Goal: Use online tool/utility: Utilize a website feature to perform a specific function

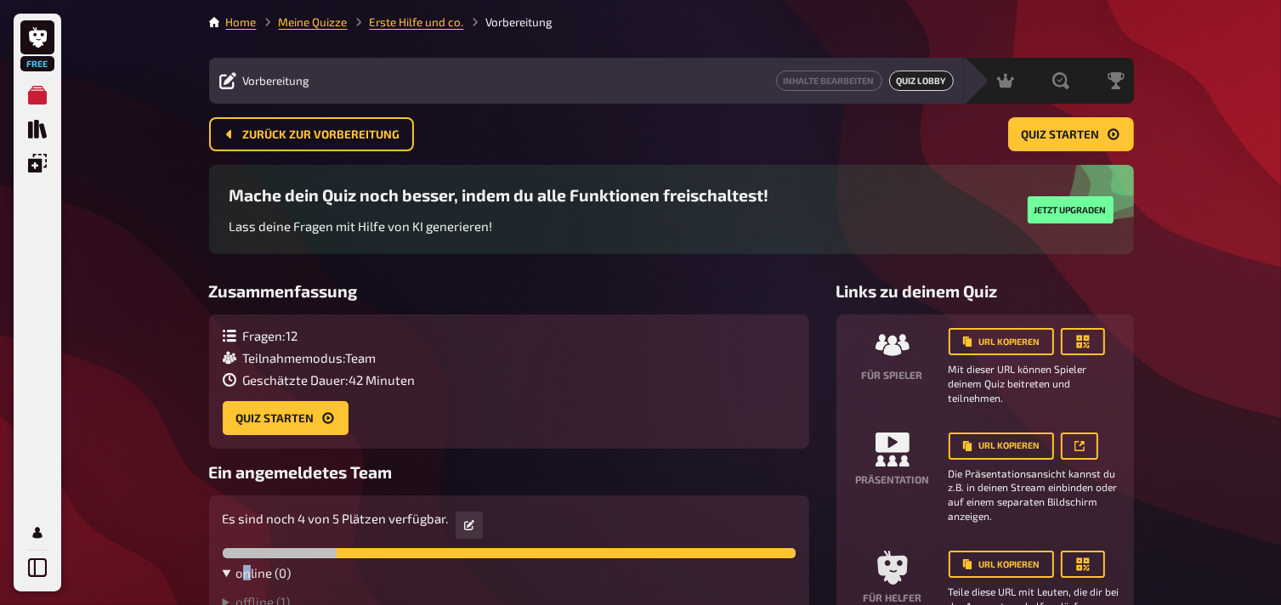
click at [243, 576] on summary "online ( 0 )" at bounding box center [509, 572] width 573 height 15
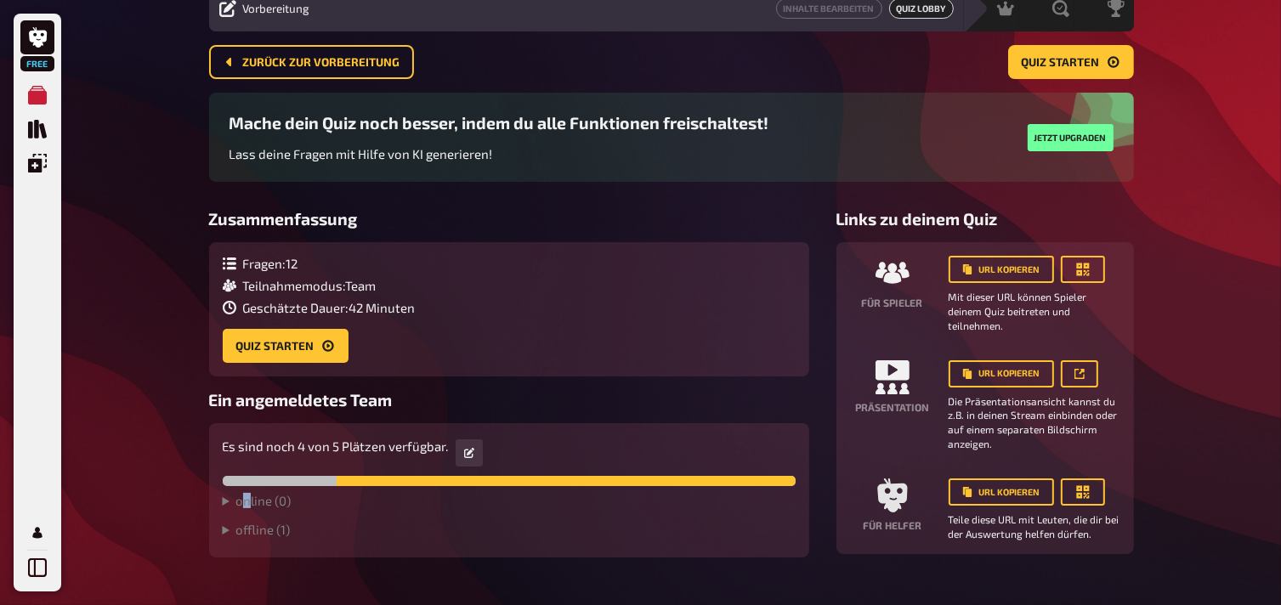
scroll to position [109, 0]
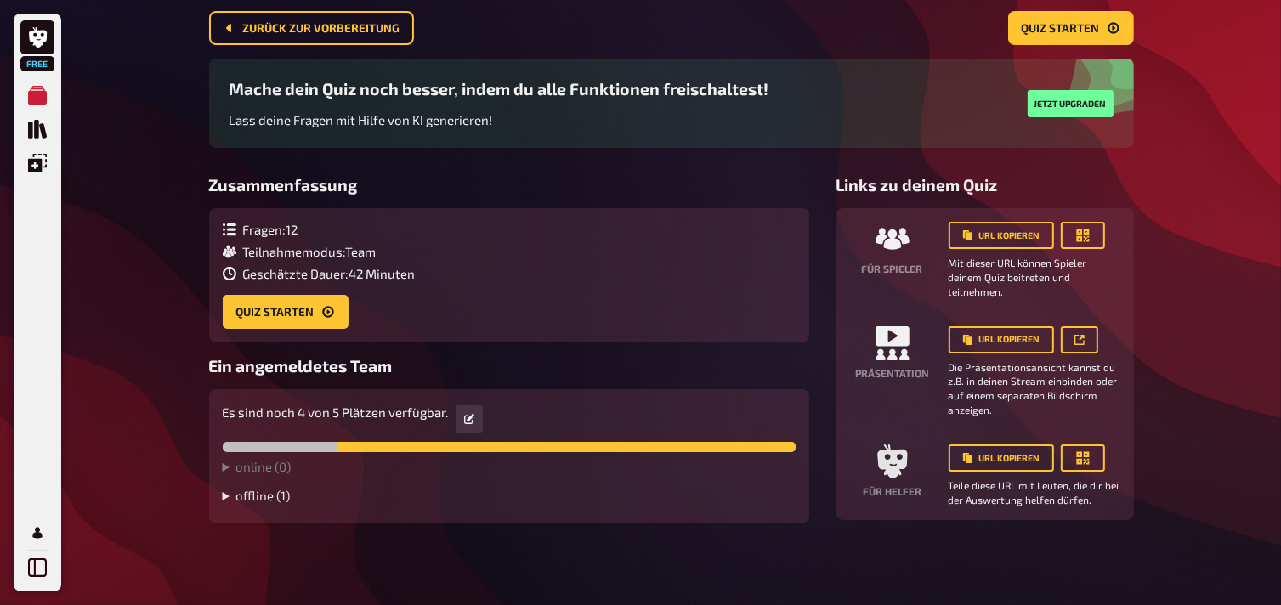
click at [265, 494] on summary "offline ( 1 )" at bounding box center [509, 495] width 573 height 15
click at [224, 468] on summary "online ( 1 )" at bounding box center [509, 466] width 573 height 15
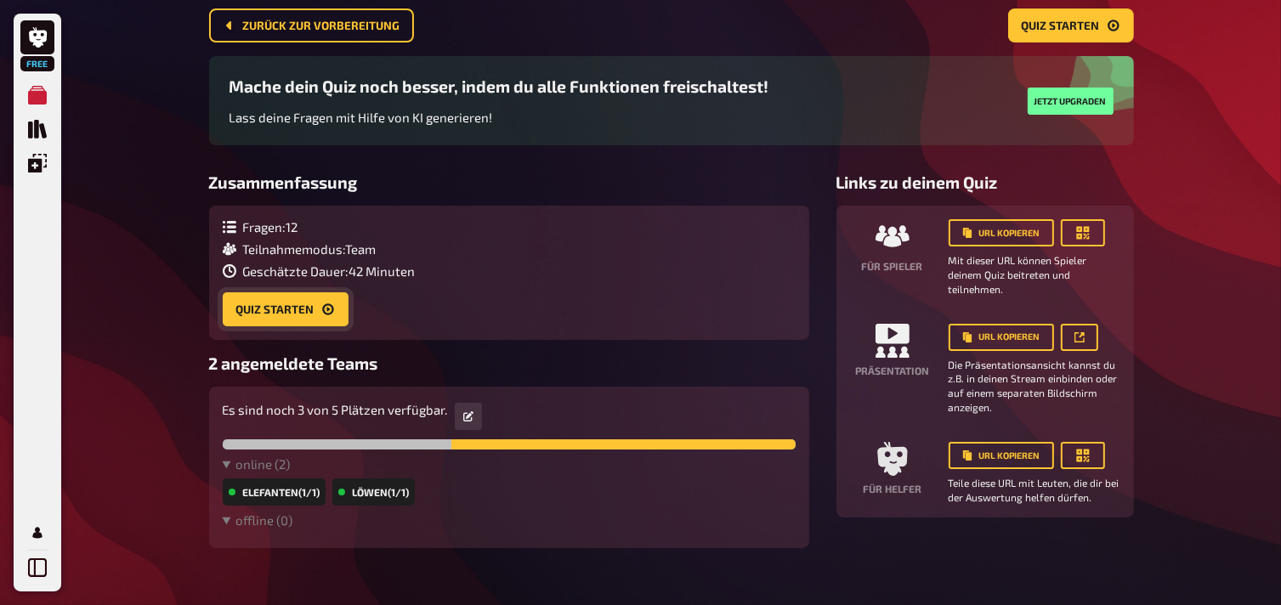
click at [284, 311] on button "Quiz starten" at bounding box center [286, 309] width 126 height 34
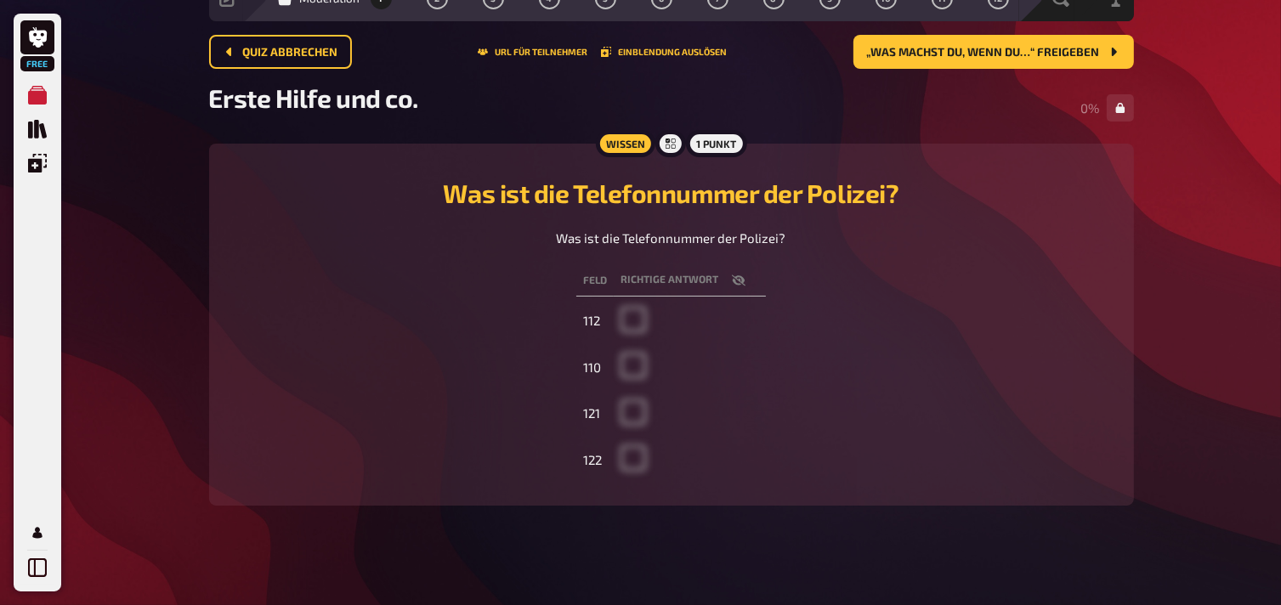
scroll to position [89, 0]
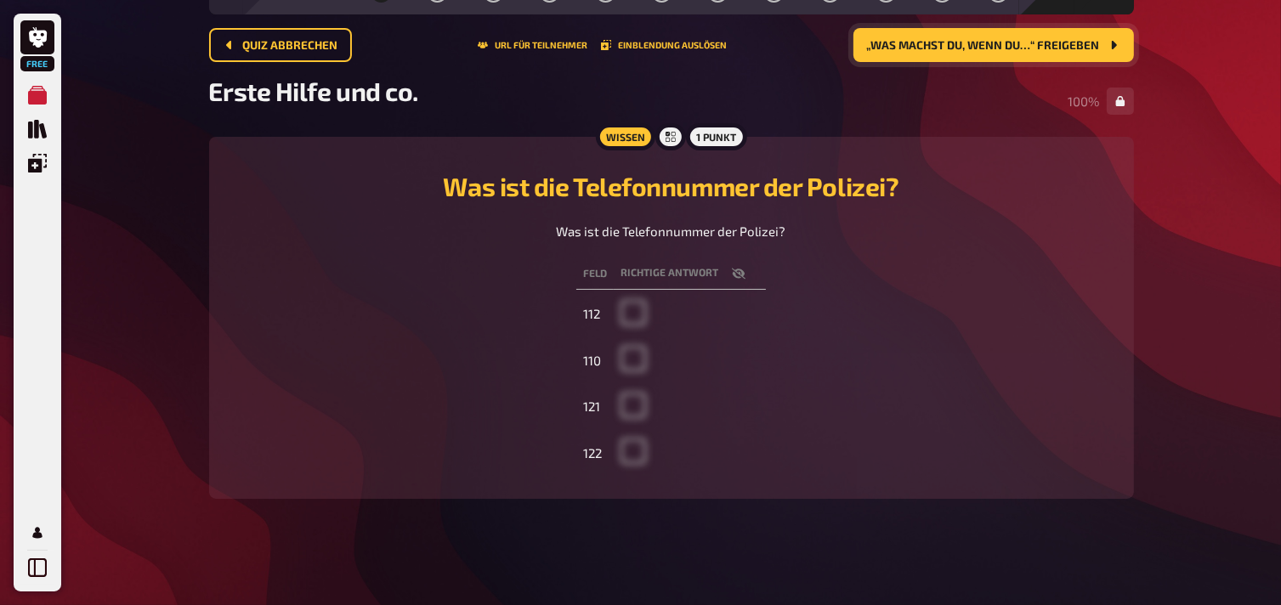
click at [1031, 45] on span "„Was machst du, wenn du…“ freigeben" at bounding box center [983, 46] width 233 height 12
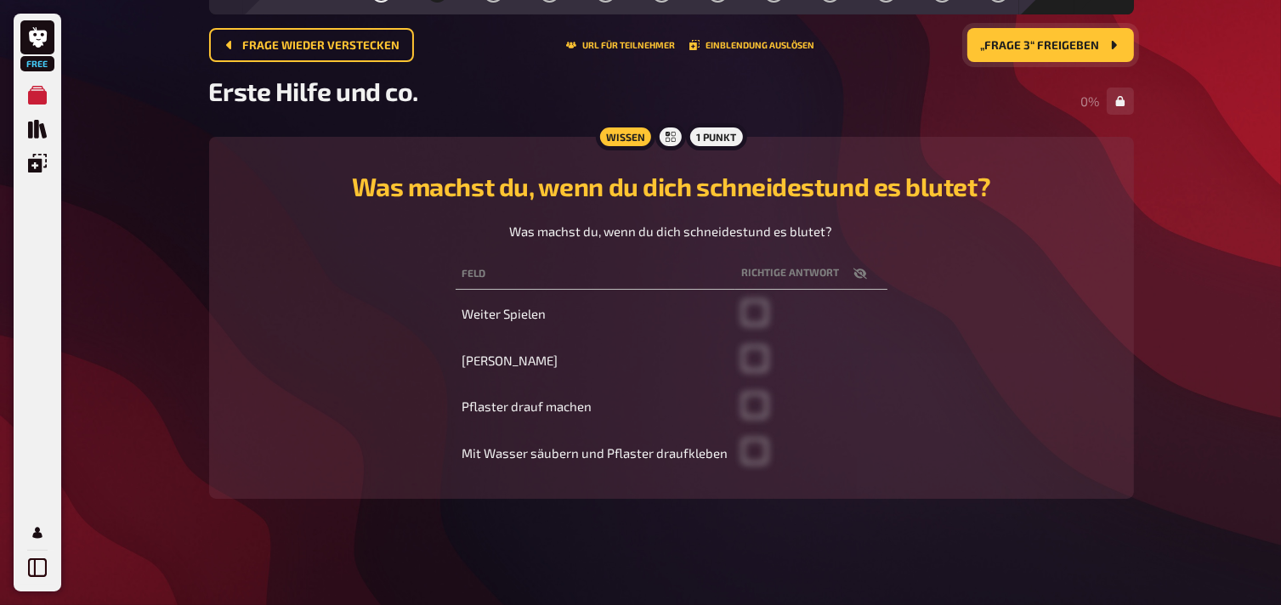
click at [1040, 45] on span "„Frage 3“ freigeben" at bounding box center [1040, 46] width 119 height 12
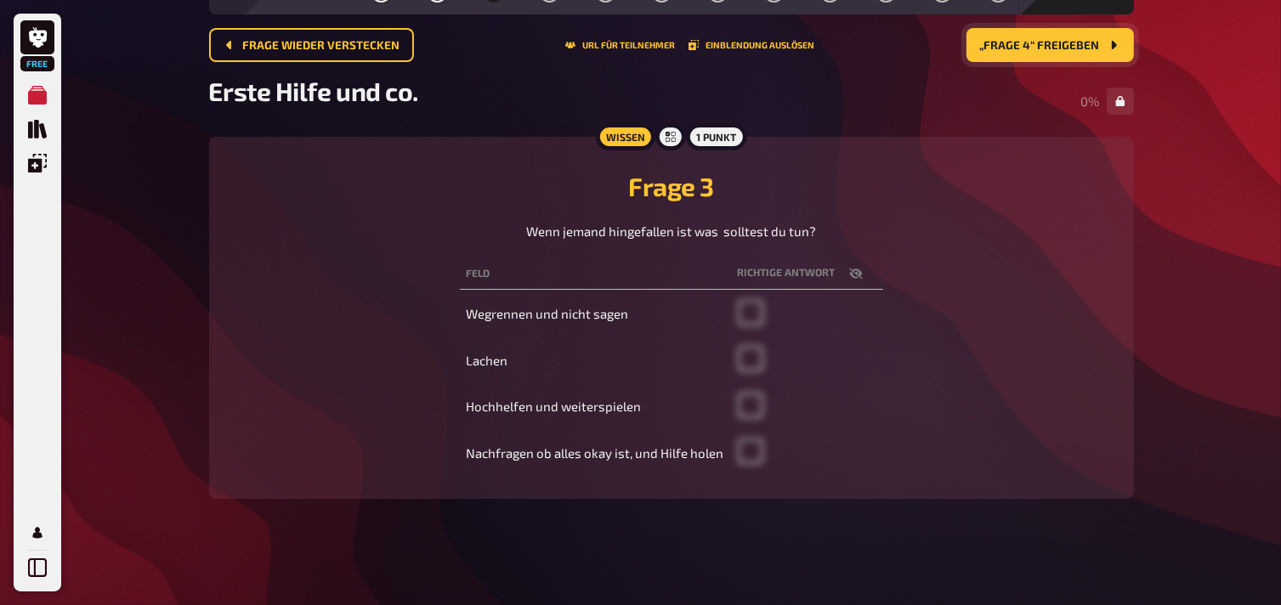
click at [1040, 45] on span "„Frage 4“ freigeben" at bounding box center [1040, 46] width 120 height 12
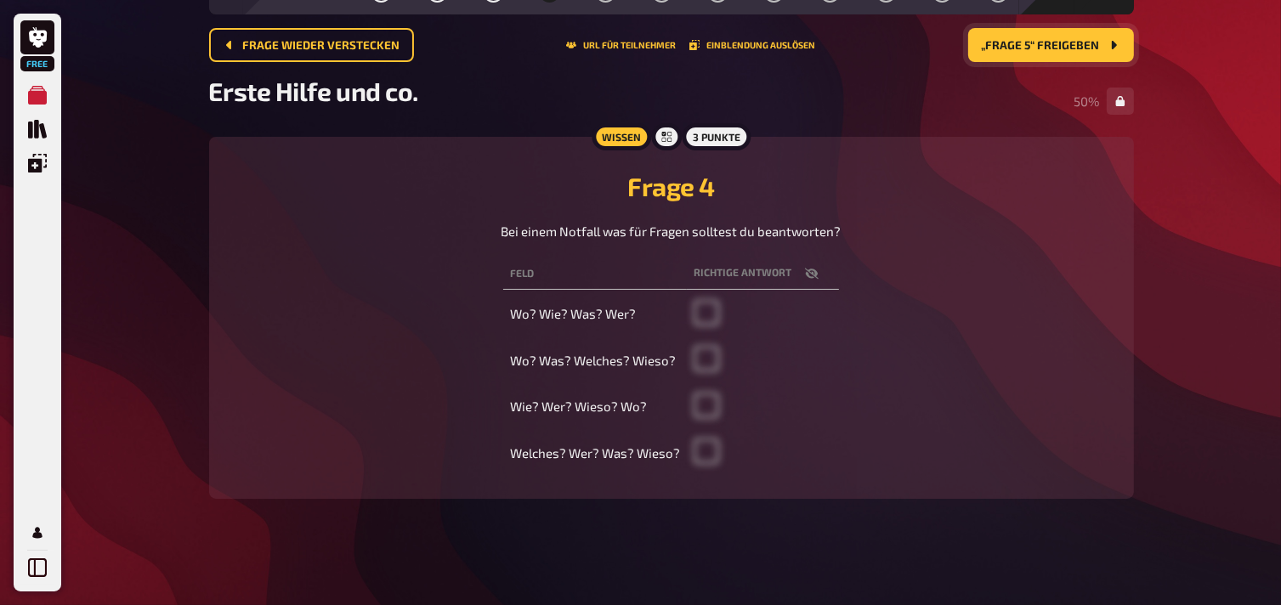
click at [1044, 40] on span "„Frage 5“ freigeben" at bounding box center [1041, 46] width 118 height 12
click at [1044, 40] on span "„Frage 6“ freigeben" at bounding box center [1040, 46] width 119 height 12
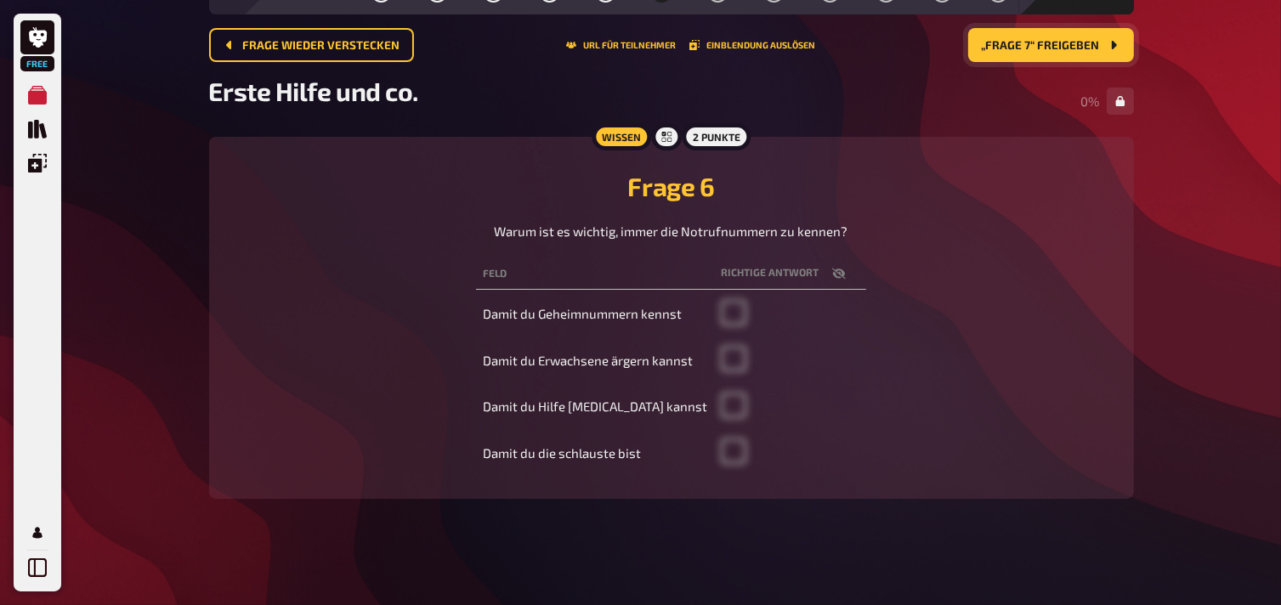
click at [1044, 40] on span "„Frage 7“ freigeben" at bounding box center [1041, 46] width 118 height 12
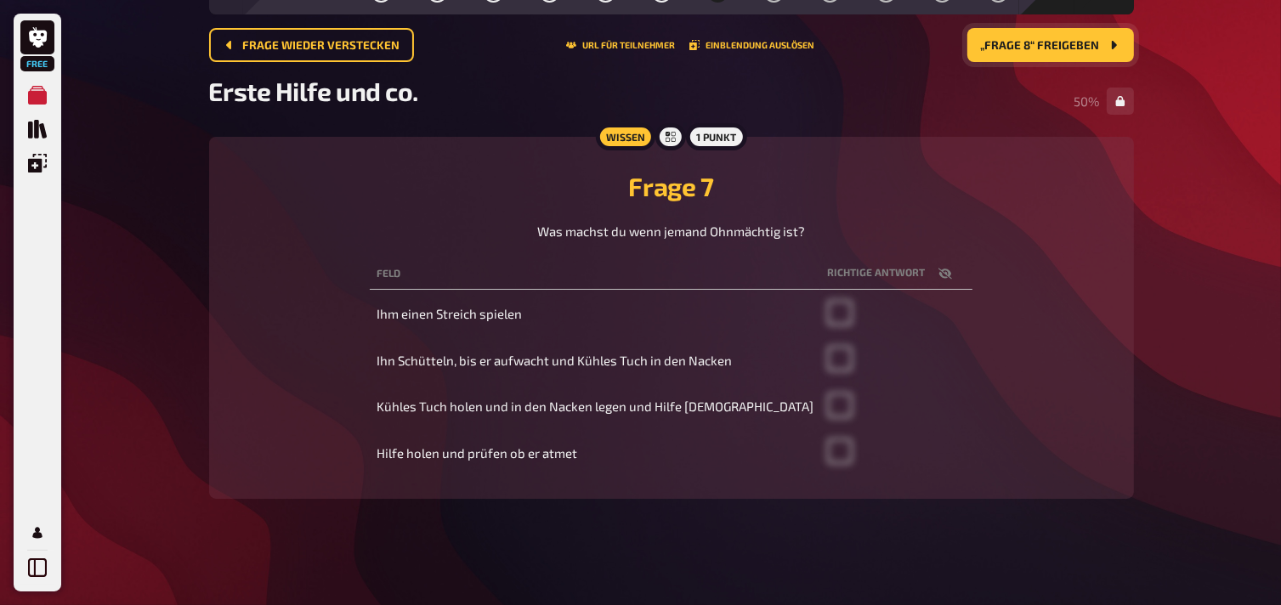
click at [1044, 40] on span "„Frage 8“ freigeben" at bounding box center [1040, 46] width 119 height 12
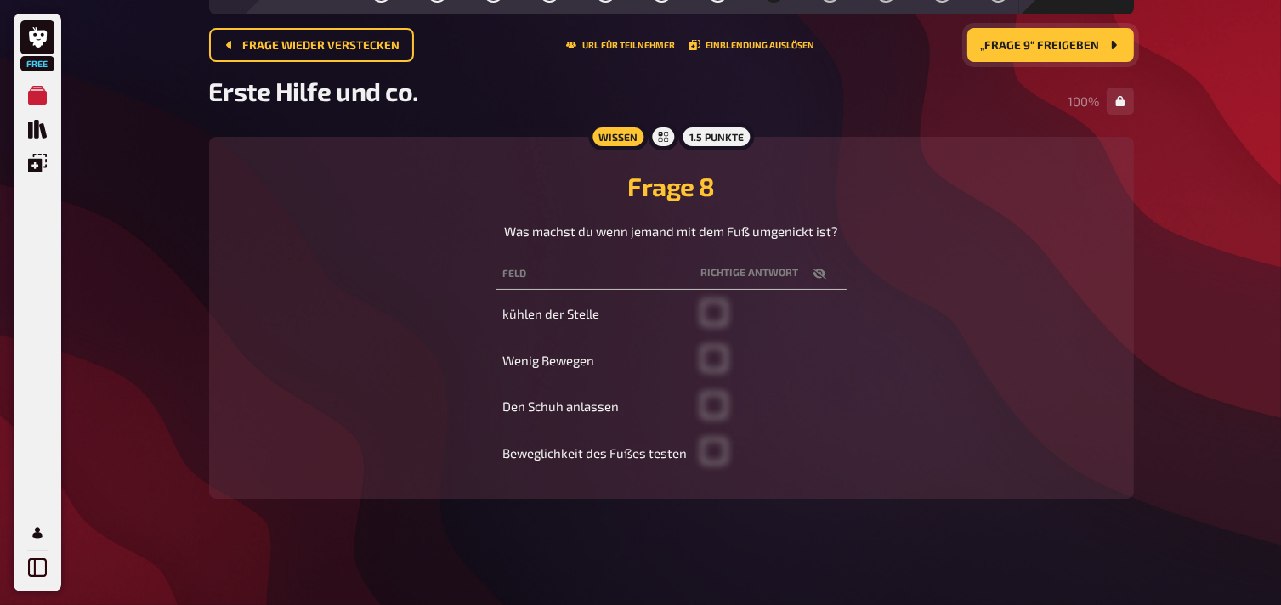
click at [1044, 40] on span "„Frage 9“ freigeben" at bounding box center [1040, 46] width 119 height 12
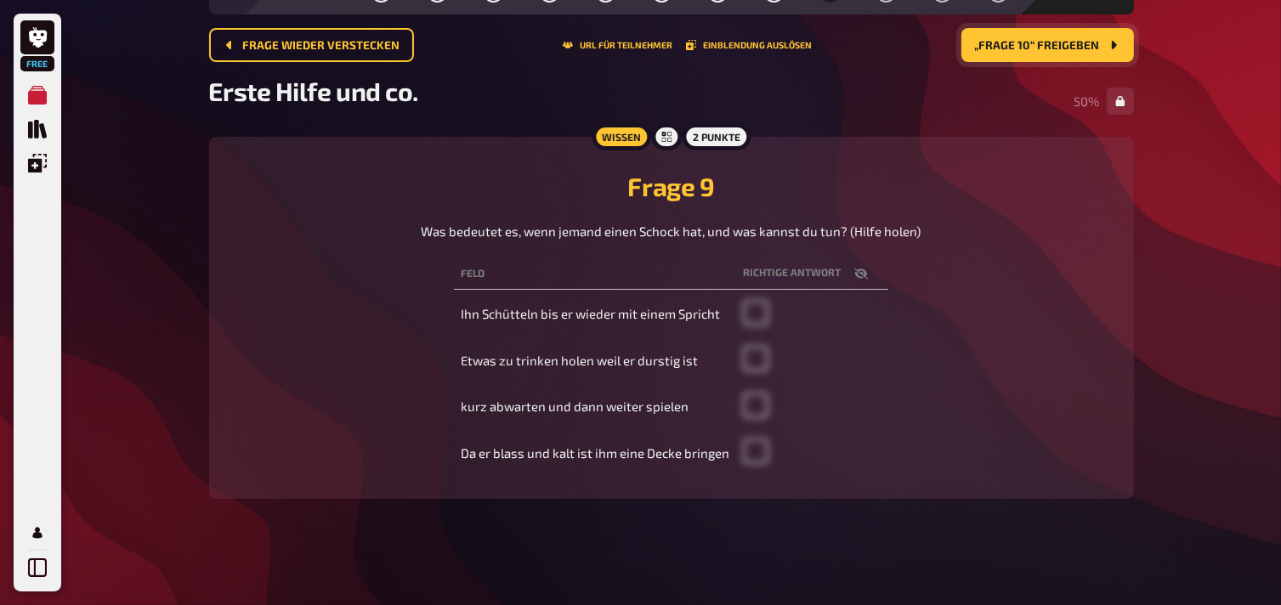
click at [1047, 40] on span "„Frage 10“ freigeben" at bounding box center [1037, 46] width 125 height 12
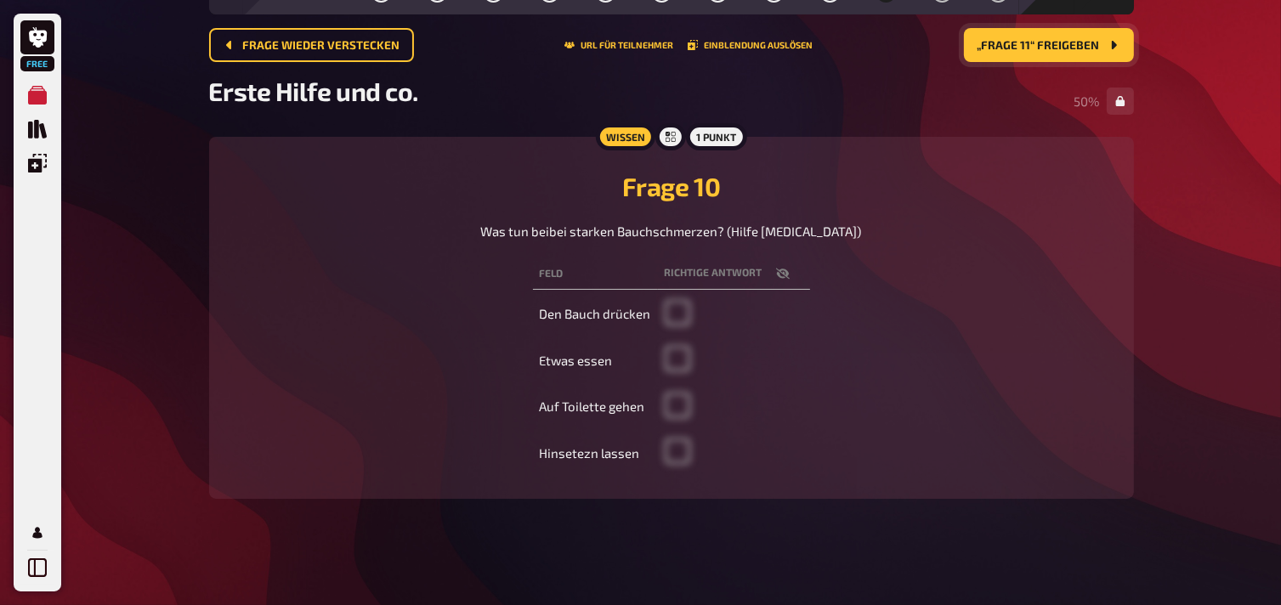
click at [1047, 40] on span "„Frage 11“ freigeben" at bounding box center [1038, 46] width 122 height 12
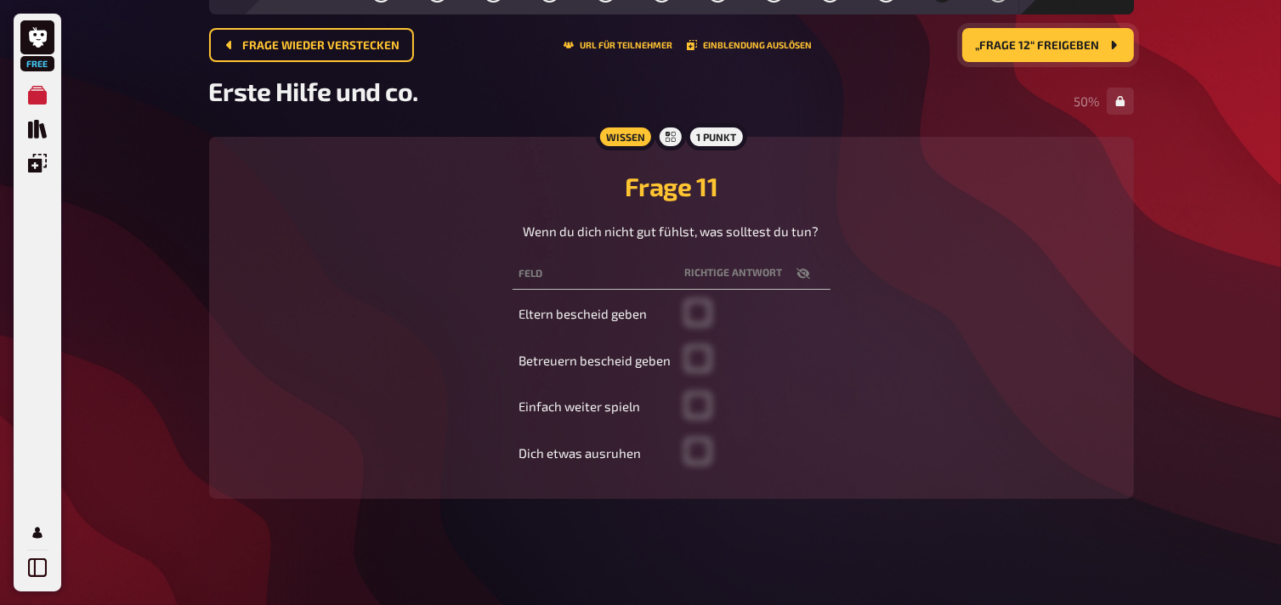
click at [1047, 40] on span "„Frage 12“ freigeben" at bounding box center [1038, 46] width 124 height 12
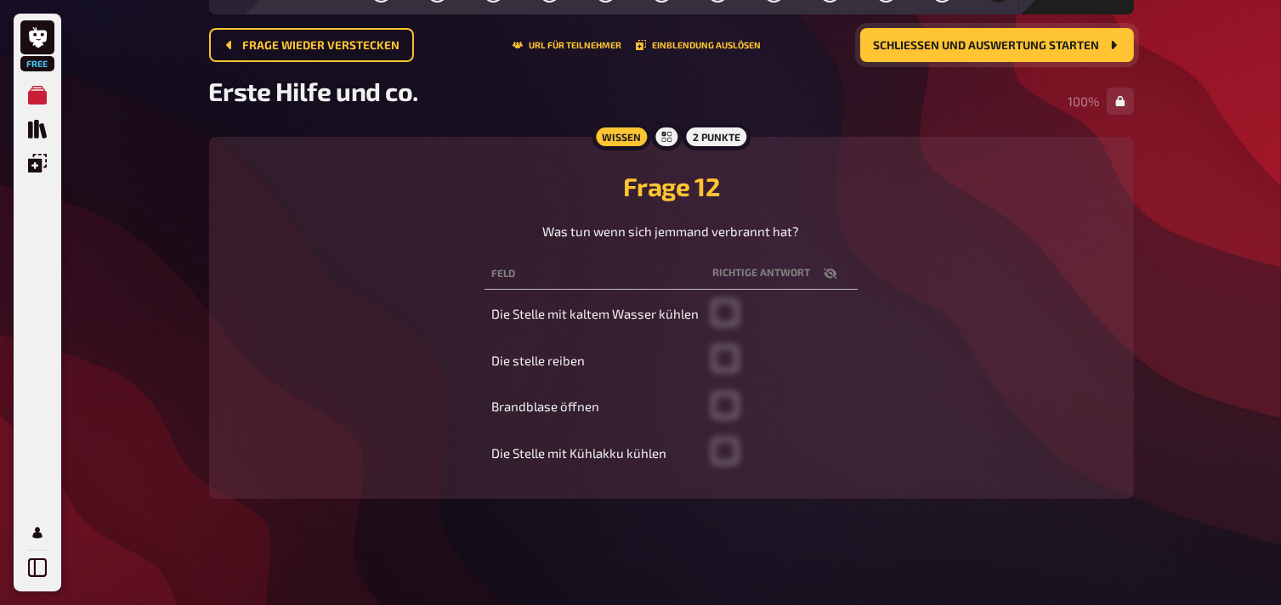
click at [1028, 47] on span "Schließen und Auswertung starten" at bounding box center [987, 46] width 226 height 12
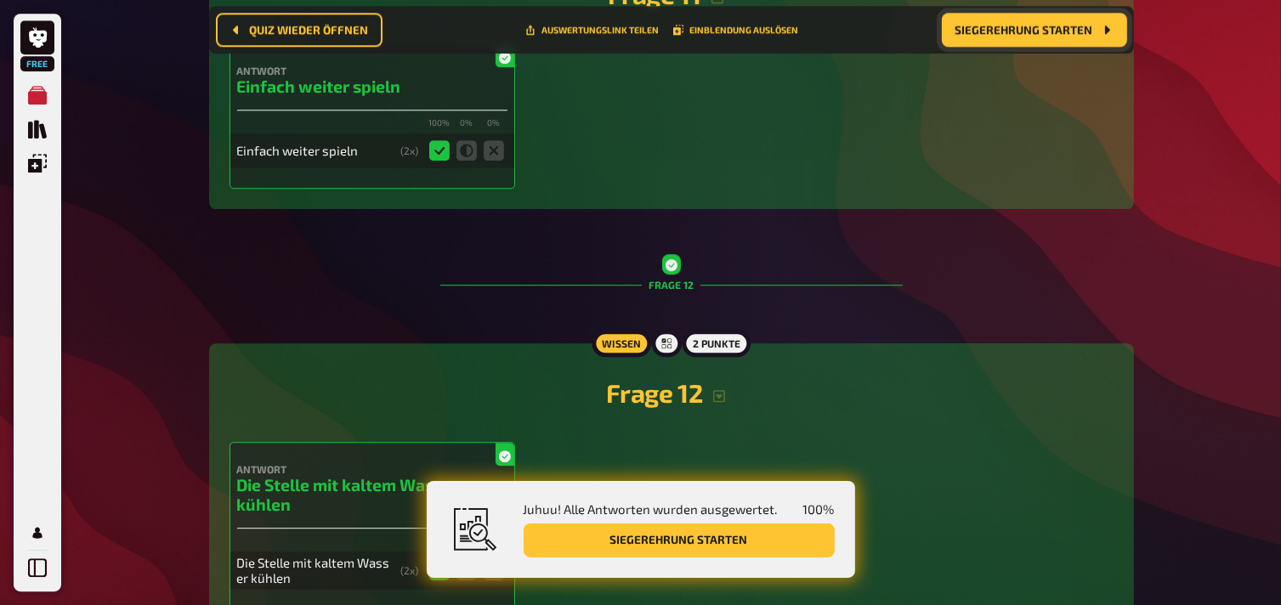
scroll to position [4734, 0]
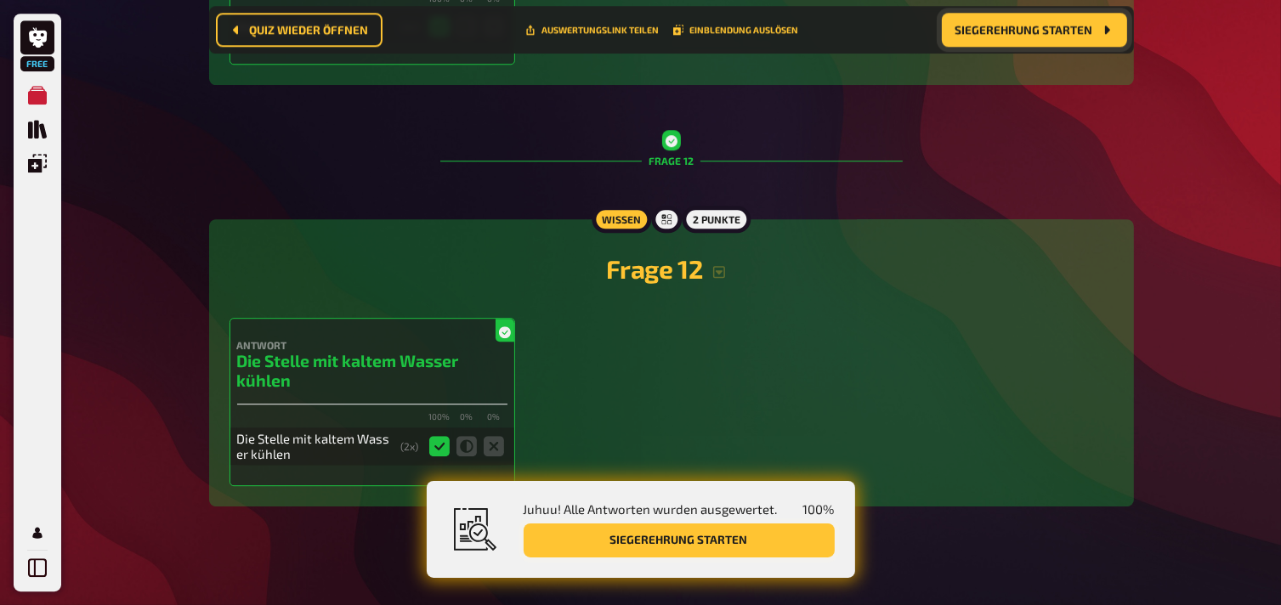
click at [788, 543] on button "Siegerehrung starten" at bounding box center [679, 541] width 311 height 34
